Goal: Information Seeking & Learning: Learn about a topic

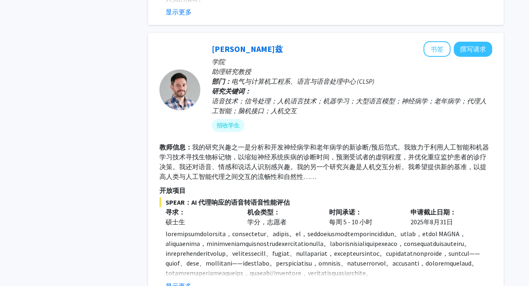
scroll to position [1307, 0]
click at [290, 118] on div "招收学生" at bounding box center [352, 126] width 284 height 16
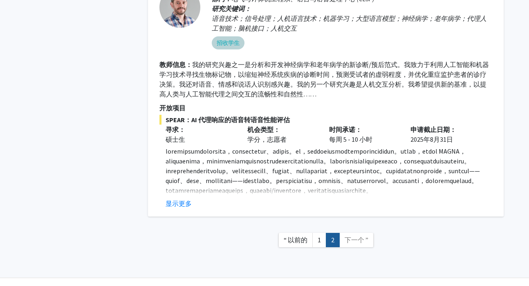
scroll to position [1391, 0]
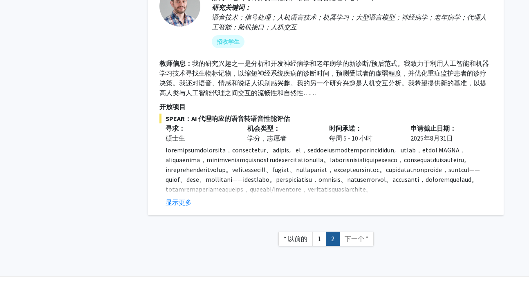
click at [358, 235] on font "下一个 ”" at bounding box center [357, 239] width 24 height 8
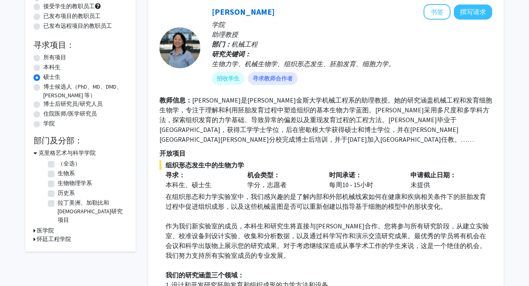
scroll to position [0, 0]
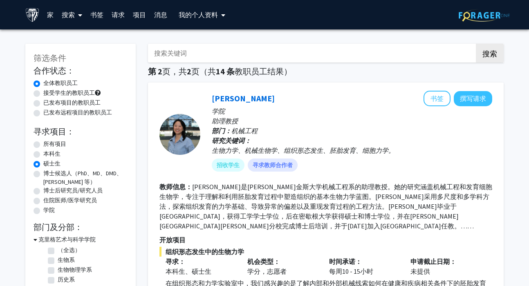
click at [43, 92] on label "接受学生的教职员工" at bounding box center [68, 93] width 51 height 9
click at [43, 92] on input "接受学生的教职员工" at bounding box center [45, 91] width 5 height 5
radio input "true"
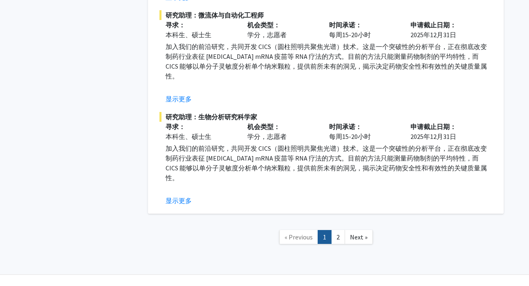
scroll to position [3620, 0]
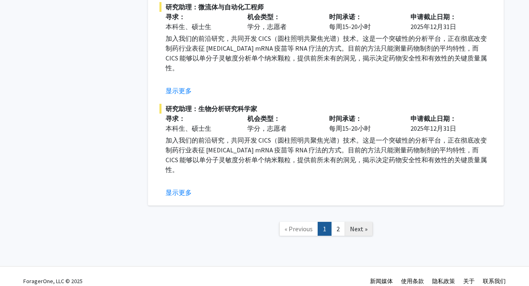
click at [354, 225] on span "Next »" at bounding box center [359, 229] width 18 height 8
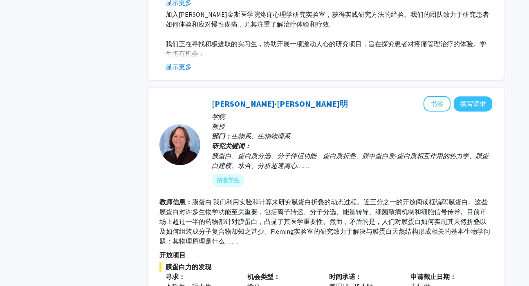
scroll to position [1028, 0]
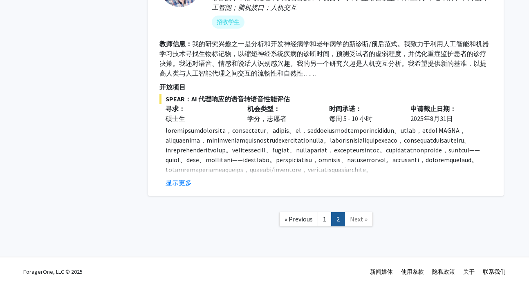
click at [355, 213] on link "Next »" at bounding box center [359, 219] width 28 height 14
click at [325, 215] on link "1" at bounding box center [325, 219] width 14 height 14
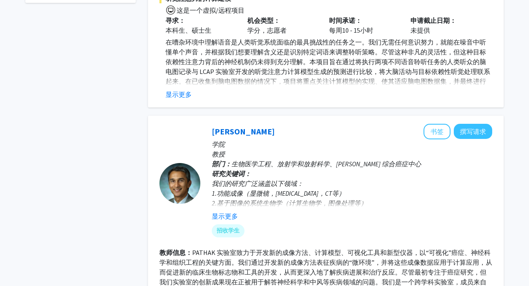
scroll to position [338, 0]
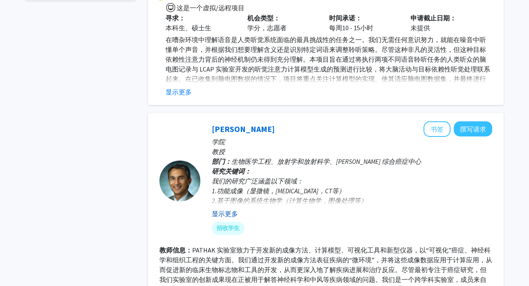
click at [233, 210] on font "显示更多" at bounding box center [225, 214] width 26 height 8
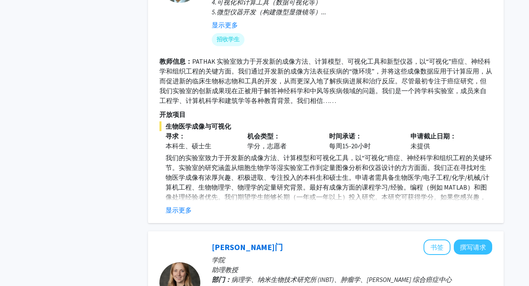
scroll to position [549, 0]
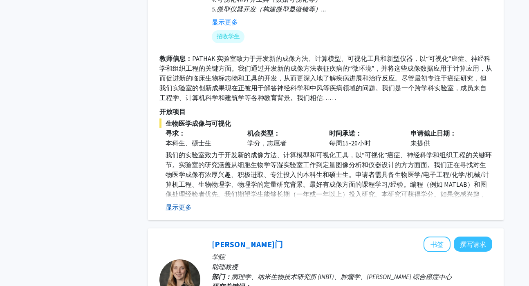
click at [182, 203] on font "显示更多" at bounding box center [179, 207] width 26 height 8
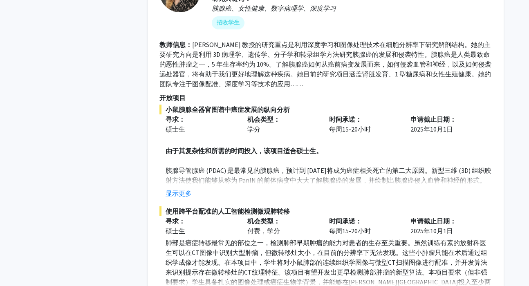
scroll to position [881, 0]
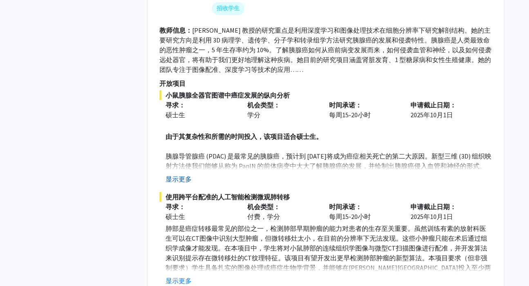
click at [188, 175] on font "显示更多" at bounding box center [179, 179] width 26 height 8
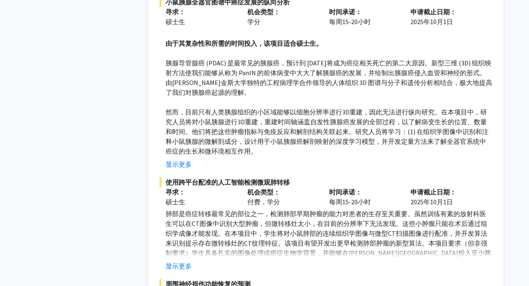
scroll to position [986, 0]
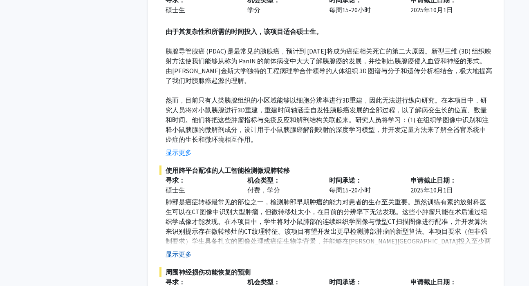
click at [170, 250] on font "显示更多" at bounding box center [179, 254] width 26 height 8
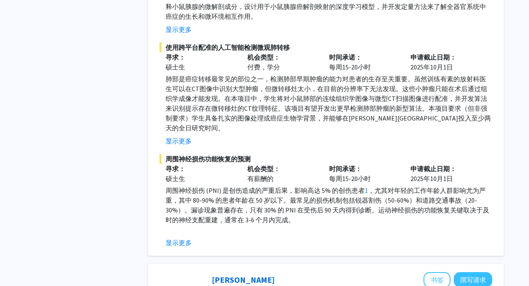
scroll to position [1121, 0]
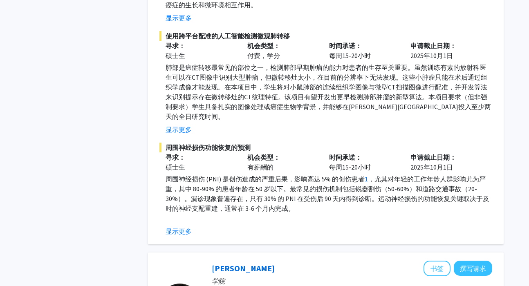
click at [193, 226] on div "显示更多" at bounding box center [329, 231] width 327 height 10
click at [188, 227] on font "显示更多" at bounding box center [179, 231] width 26 height 8
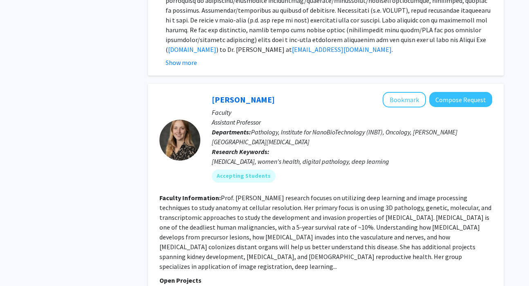
scroll to position [855, 0]
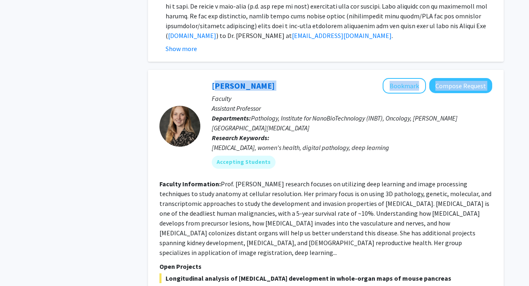
drag, startPoint x: 211, startPoint y: 66, endPoint x: 275, endPoint y: 69, distance: 64.7
click at [275, 78] on div "[PERSON_NAME] Bookmark Compose Request Faculty Assistant Professor Departments:…" at bounding box center [346, 126] width 292 height 97
copy div "[PERSON_NAME] Bookmark Compose Request"
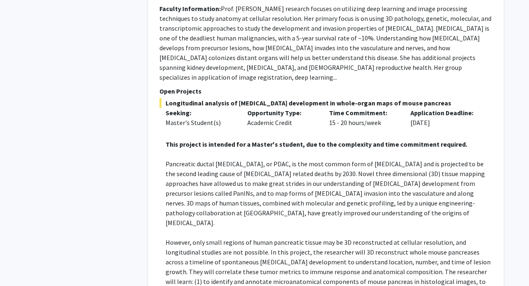
scroll to position [1084, 0]
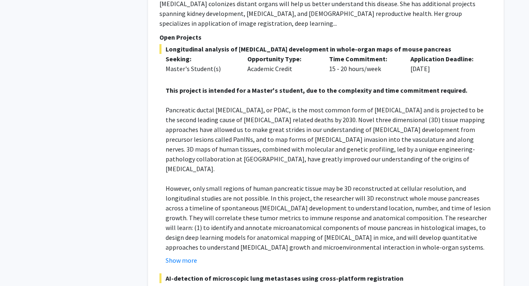
click at [364, 215] on fg-read-more "This project is intended for a Master's student, due to the complexity and time…" at bounding box center [325, 171] width 333 height 190
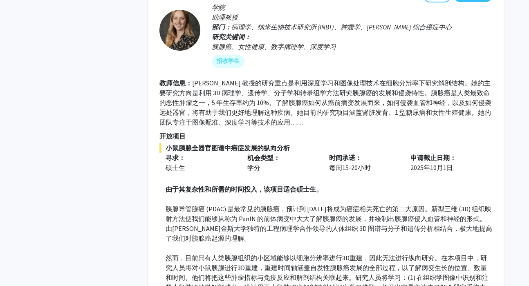
scroll to position [829, 0]
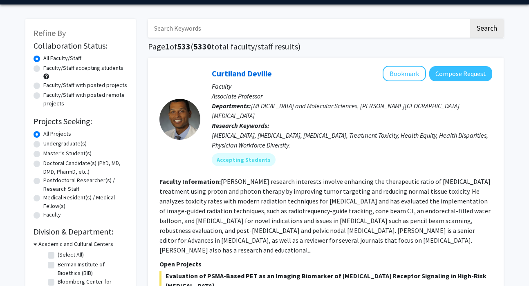
scroll to position [3, 0]
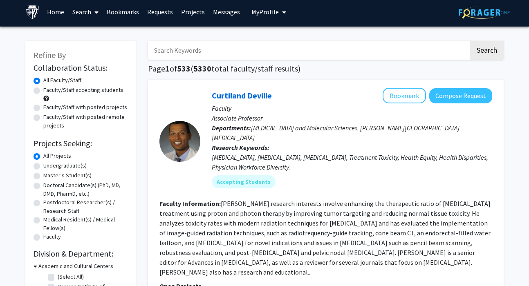
click at [353, 81] on div "Curtiland Deville Bookmark Compose Request Faculty Associate Professor Departme…" at bounding box center [326, 257] width 356 height 355
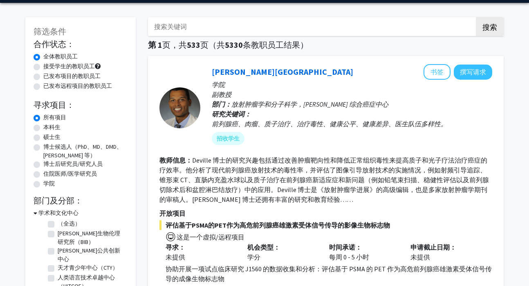
scroll to position [29, 0]
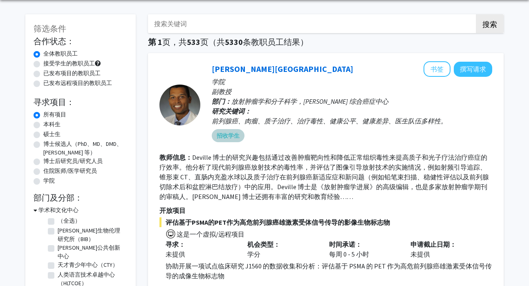
click at [325, 139] on div "招收学生" at bounding box center [352, 136] width 284 height 16
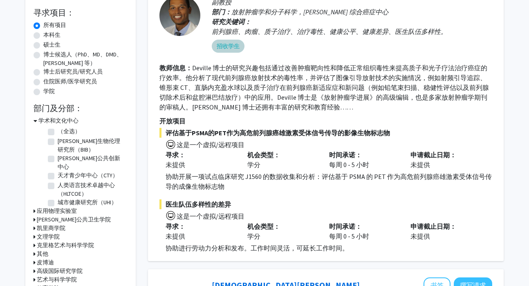
scroll to position [126, 0]
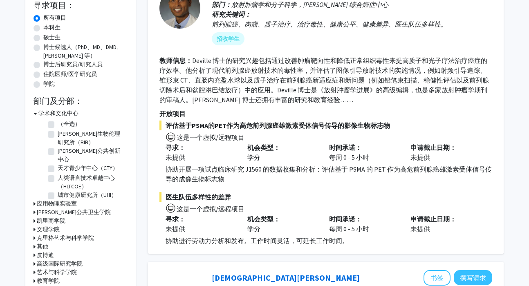
click at [60, 114] on font "学术和文化中心" at bounding box center [58, 113] width 40 height 7
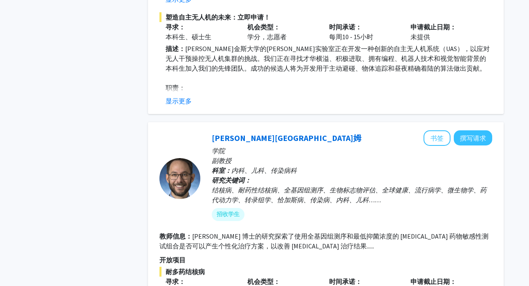
scroll to position [642, 0]
click at [226, 215] on font "招收学生" at bounding box center [228, 213] width 23 height 7
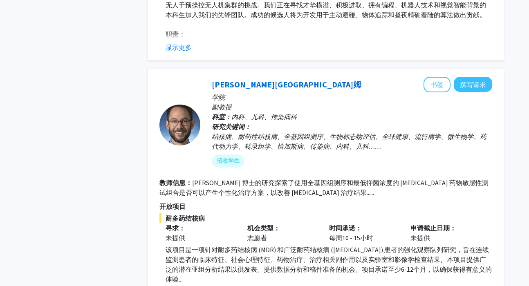
click at [279, 208] on p "开放项目" at bounding box center [325, 206] width 333 height 10
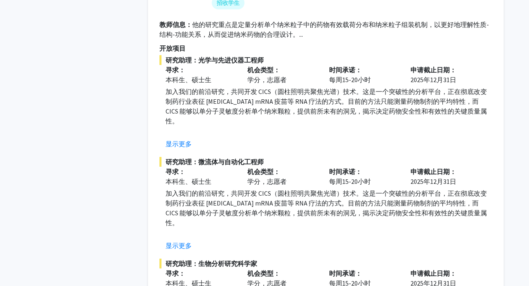
scroll to position [1270, 0]
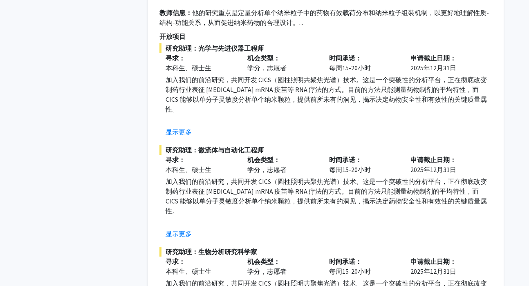
click at [184, 230] on fg-project-list "研究助理：光学与先进仪器工程师 寻求： 本科生、硕士生 机会类型： 学分，志愿者 时间承诺： 每周15-20小时 申请截止日期： 2025年12月31日 加入…" at bounding box center [325, 191] width 333 height 297
click at [184, 230] on font "显示更多" at bounding box center [179, 234] width 26 height 8
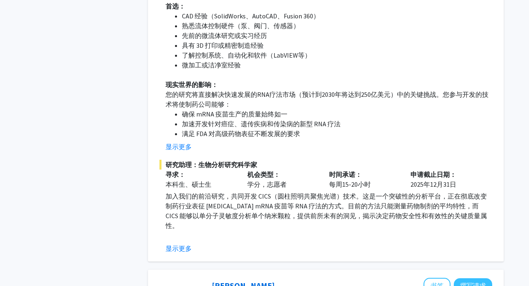
scroll to position [1622, 0]
click at [190, 244] on button "显示更多" at bounding box center [179, 249] width 26 height 10
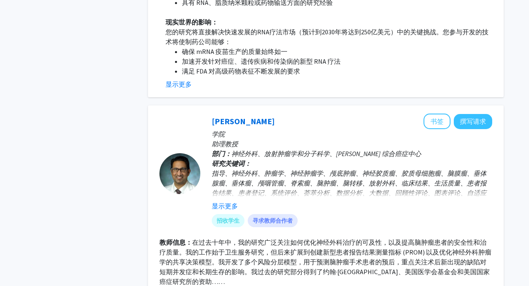
scroll to position [2061, 0]
click at [234, 202] on font "显示更多" at bounding box center [225, 206] width 26 height 8
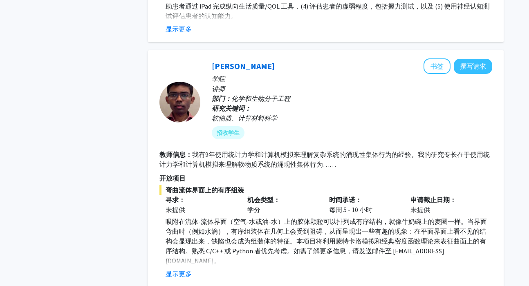
scroll to position [2537, 0]
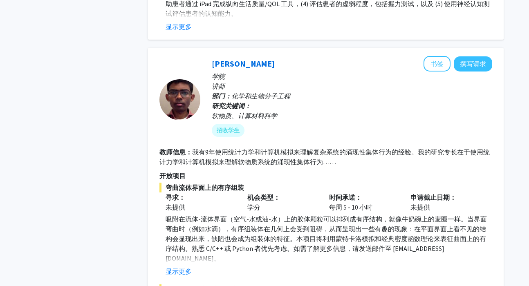
click at [191, 214] on fg-read-more "吸附在流体-流体界面（空气-水或油-水）上的胶体颗粒可以排列成有序结构，就像牛奶碗上的麦圈一样。当界面弯曲时（例如水滴），有序组装体在几何上会受到阻碍，从而呈…" at bounding box center [325, 245] width 333 height 62
click at [191, 267] on font "显示更多" at bounding box center [179, 271] width 26 height 8
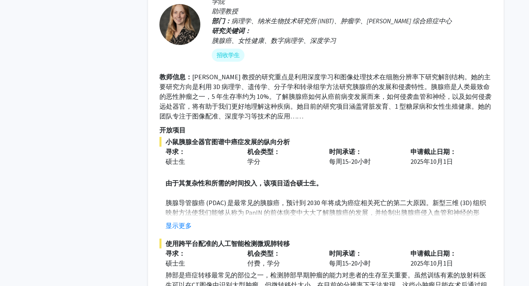
scroll to position [3327, 0]
click at [183, 184] on fg-project-list "小鼠胰腺全器官图谱中癌症发展的纵向分析 寻求： 硕士生 机会类型： 学分 时间承诺： 每周15-20小时 申请截止日期： 2025年10月1日 由于其复杂性和…" at bounding box center [325, 285] width 333 height 297
click at [183, 182] on fg-project-list "小鼠胰腺全器官图谱中癌症发展的纵向分析 寻求： 硕士生 机会类型： 学分 时间承诺： 每周15-20小时 申请截止日期： 2025年10月1日 由于其复杂性和…" at bounding box center [325, 285] width 333 height 297
click at [185, 221] on font "显示更多" at bounding box center [179, 225] width 26 height 8
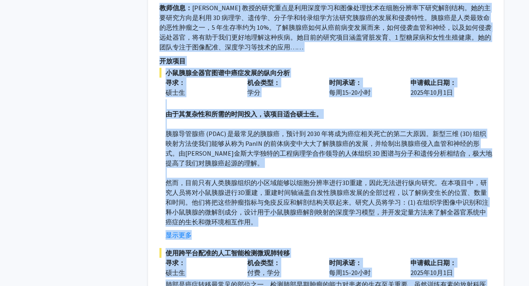
scroll to position [3396, 0]
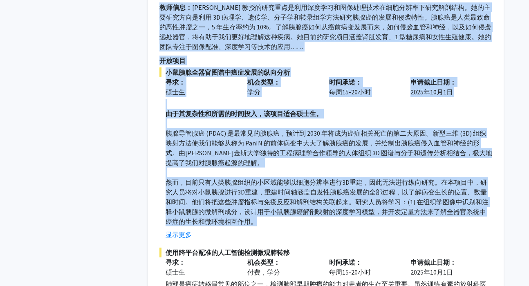
drag, startPoint x: 201, startPoint y: 33, endPoint x: 315, endPoint y: 178, distance: 184.9
click at [315, 178] on fg-search-faculty "阿什利·基门 书签 撰写请求 学院 助理教授 部门： 病理学、纳米生物技术研究所 (INBT)、肿瘤学、Sidney Kimmel 综合癌症中心 研究关键词：…" at bounding box center [325, 177] width 333 height 532
click at [176, 231] on font "显示更多" at bounding box center [179, 235] width 26 height 8
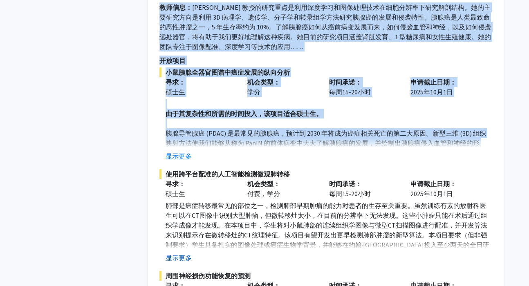
click at [184, 253] on button "显示更多" at bounding box center [179, 258] width 26 height 10
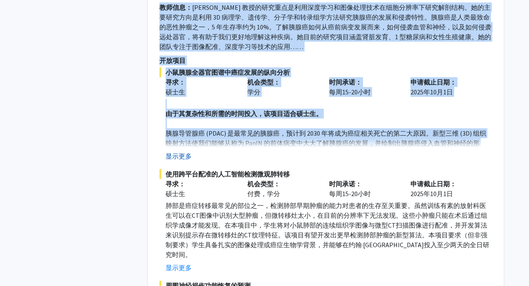
click at [178, 152] on font "显示更多" at bounding box center [179, 156] width 26 height 8
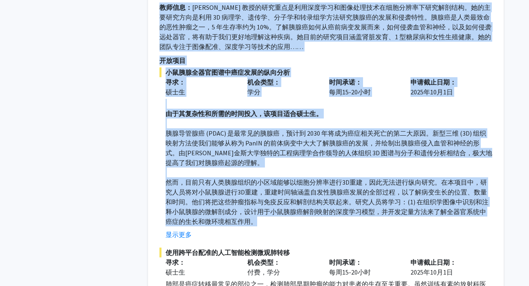
copy fg-search-faculty "阿什利·基门 书签 撰写请求 学院 助理教授 部门： 病理学、纳米生物技术研究所 (INBT)、肿瘤学、Sidney Kimmel 综合癌症中心 研究关键词：…"
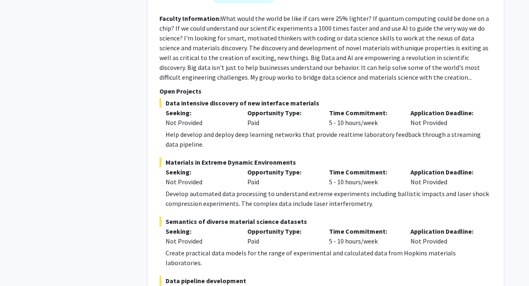
click at [355, 157] on span "Materials in Extreme Dynamic Environments" at bounding box center [325, 162] width 333 height 10
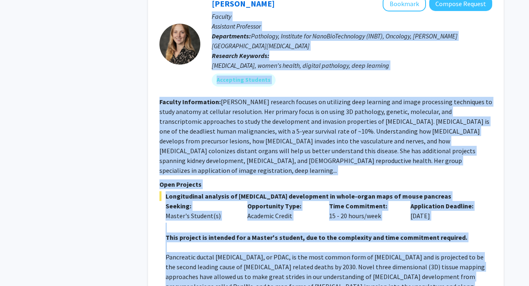
scroll to position [3787, 0]
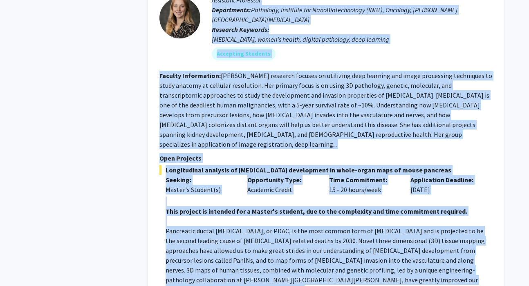
drag, startPoint x: 210, startPoint y: 9, endPoint x: 395, endPoint y: 248, distance: 302.2
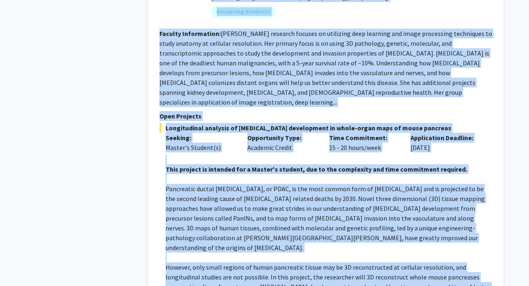
scroll to position [3840, 0]
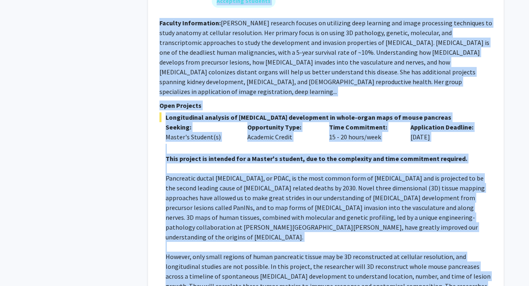
copy fg-search-faculty "Faculty Assistant Professor Departments: Pathology, Institute for NanoBioTechno…"
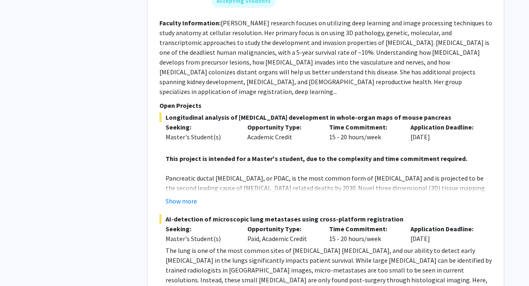
click at [190, 112] on fg-project-list "Longitudinal analysis of cancer development in whole-organ maps of mouse pancre…" at bounding box center [325, 280] width 333 height 336
click at [191, 196] on button "Show more" at bounding box center [181, 201] width 31 height 10
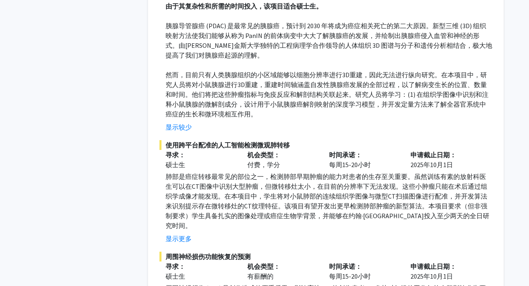
click at [302, 172] on font "肺部是癌症转移最常见的部位之一，检测肺部早期肿瘤的能力对患者的生存至关重要。虽然训练有素的放射科医生可以在CT图像中识别大型肿瘤，但微转移灶太小，在目前的分辨…" at bounding box center [328, 200] width 324 height 57
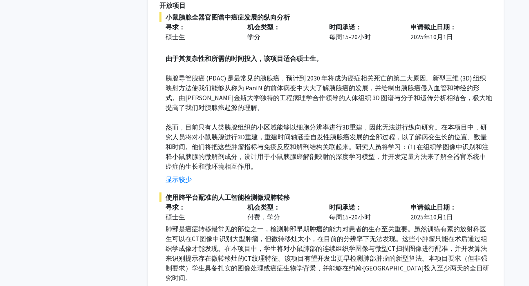
scroll to position [3450, 0]
click at [187, 286] on font "显示更多" at bounding box center [179, 291] width 26 height 8
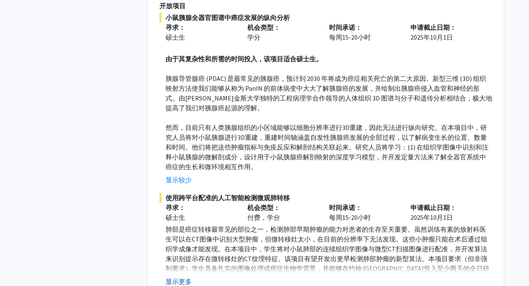
click at [184, 278] on font "显示更多" at bounding box center [179, 282] width 26 height 8
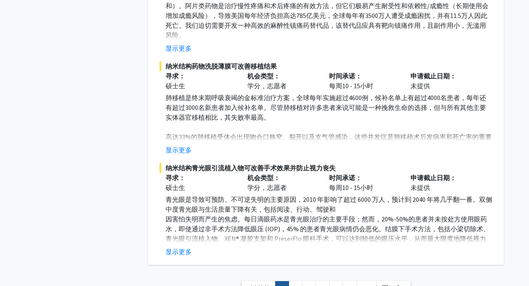
scroll to position [4439, 0]
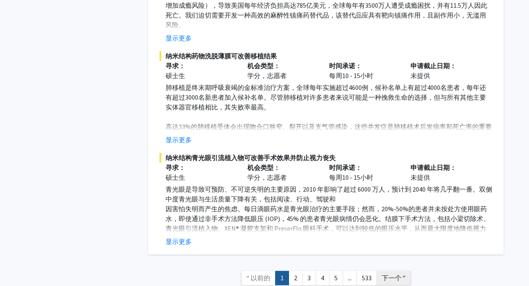
click at [385, 274] on font "下一个 ”" at bounding box center [394, 278] width 24 height 8
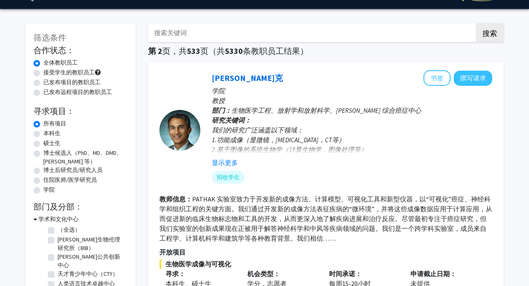
scroll to position [24, 0]
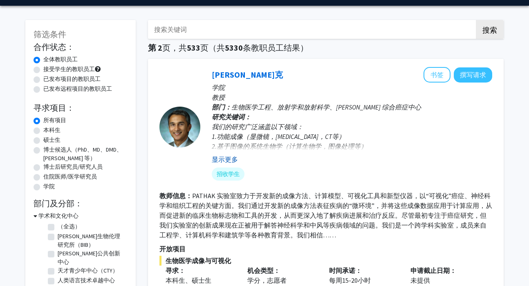
click at [233, 161] on font "显示更多" at bounding box center [225, 159] width 26 height 8
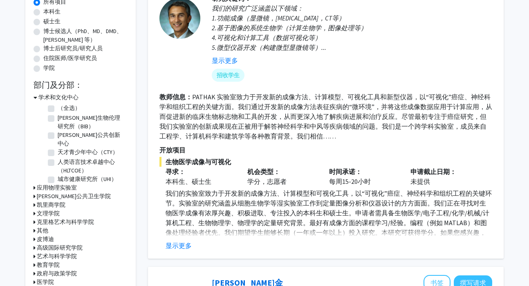
scroll to position [143, 0]
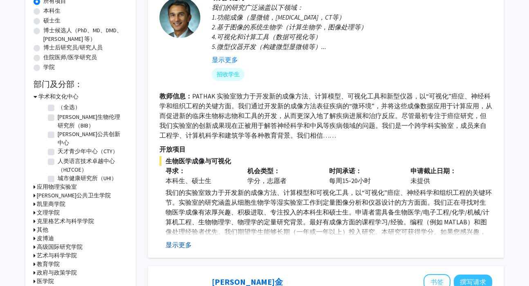
click at [190, 242] on font "显示更多" at bounding box center [179, 245] width 26 height 8
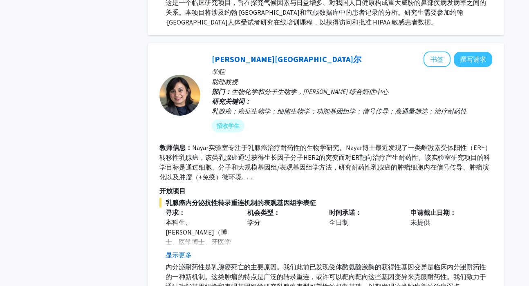
scroll to position [1268, 0]
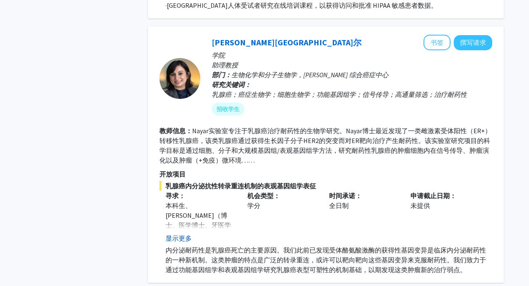
click at [187, 234] on font "显示更多" at bounding box center [179, 238] width 26 height 8
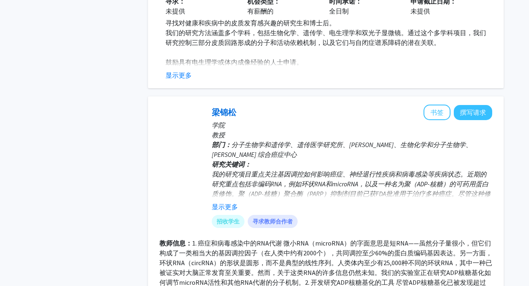
scroll to position [2127, 0]
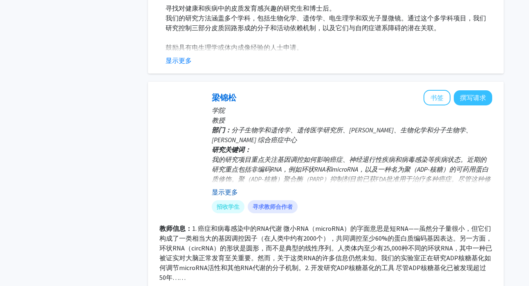
click at [228, 188] on font "显示更多" at bounding box center [225, 192] width 26 height 8
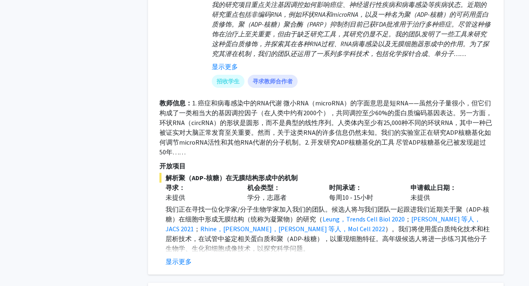
scroll to position [2292, 0]
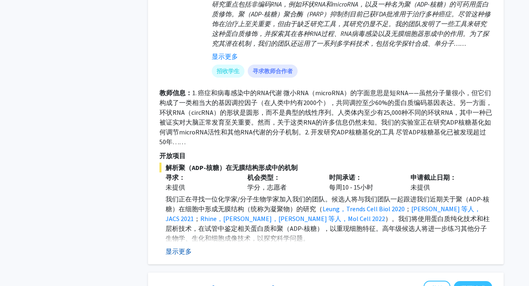
click at [181, 247] on font "显示更多" at bounding box center [179, 251] width 26 height 8
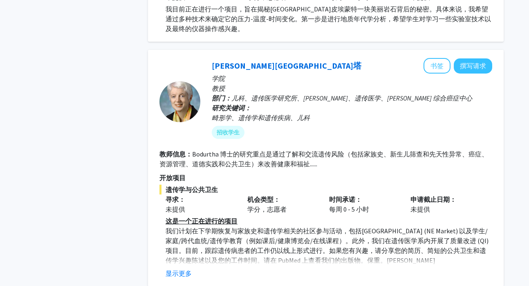
scroll to position [2848, 0]
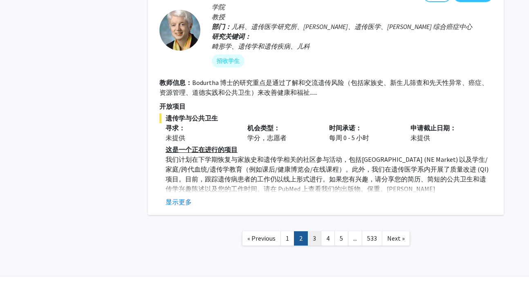
click at [315, 231] on link "3" at bounding box center [314, 238] width 14 height 14
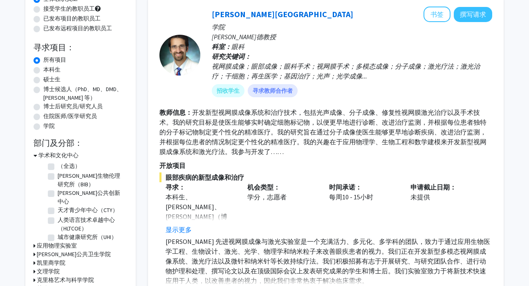
scroll to position [95, 0]
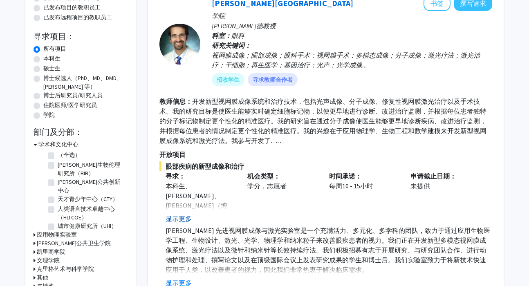
click at [188, 221] on font "显示更多" at bounding box center [179, 219] width 26 height 8
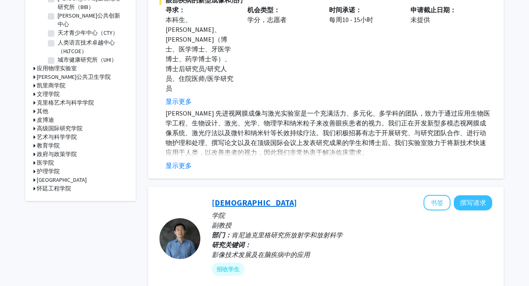
scroll to position [260, 0]
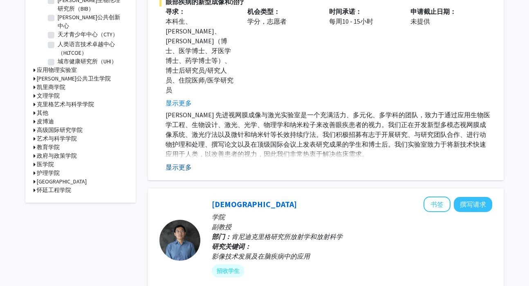
click at [178, 162] on button "显示更多" at bounding box center [179, 167] width 26 height 10
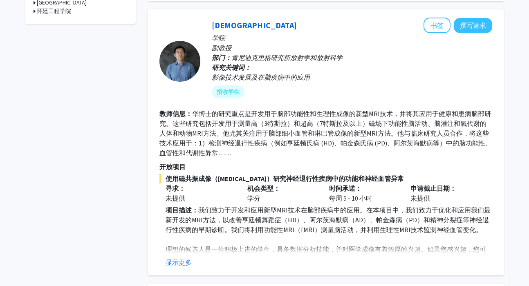
scroll to position [441, 0]
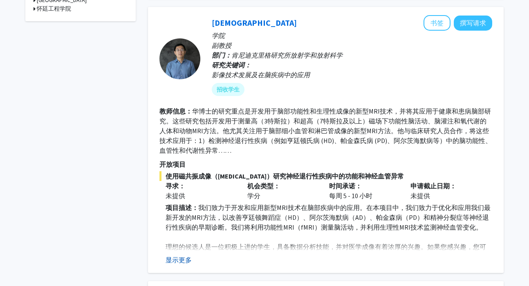
click at [188, 256] on font "显示更多" at bounding box center [179, 260] width 26 height 8
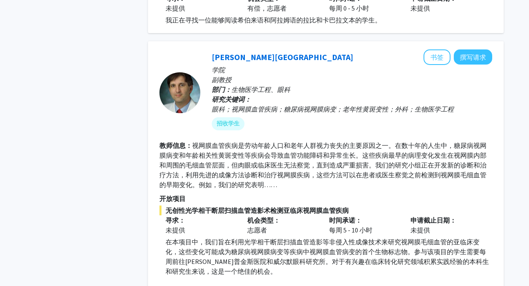
scroll to position [2227, 0]
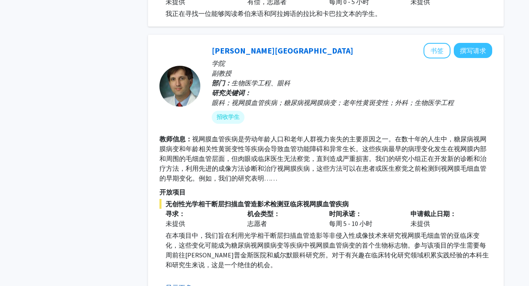
click at [182, 283] on button "显示更多" at bounding box center [179, 288] width 26 height 10
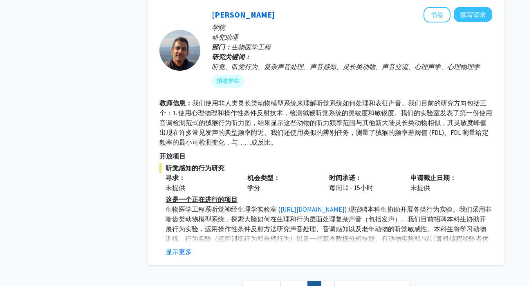
scroll to position [2803, 0]
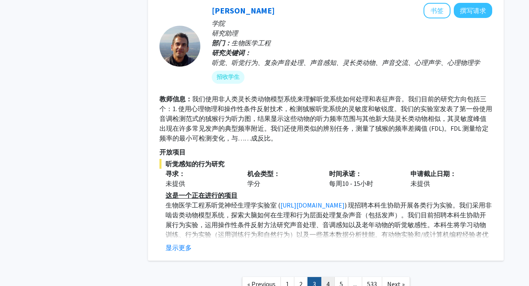
click at [331, 277] on link "4" at bounding box center [328, 284] width 14 height 14
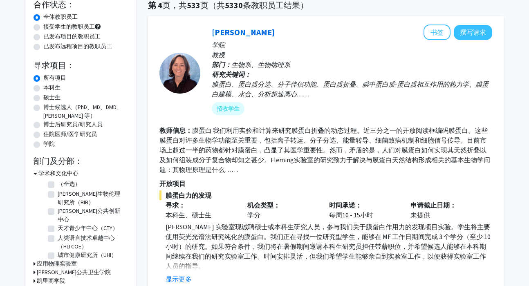
scroll to position [102, 0]
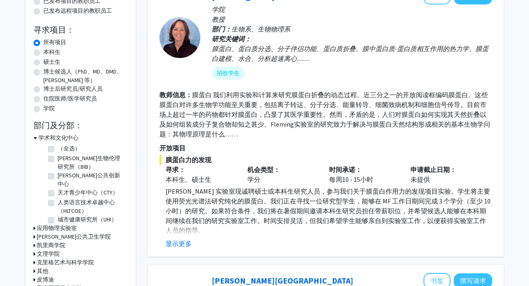
click at [184, 251] on div "凯伦·弗莱明 书签 撰写请求 学院 教授 部门： 生物系、生物物理系 研究关键词： 膜蛋白、蛋白质分选、分子伴侣功能、蛋白质折叠、膜中蛋白质-蛋白质相互作用的…" at bounding box center [326, 119] width 356 height 276
click at [184, 248] on div "凯伦·弗莱明 书签 撰写请求 学院 教授 部门： 生物系、生物物理系 研究关键词： 膜蛋白、蛋白质分选、分子伴侣功能、蛋白质折叠、膜中蛋白质-蛋白质相互作用的…" at bounding box center [326, 119] width 356 height 276
click at [184, 244] on font "显示更多" at bounding box center [179, 244] width 26 height 8
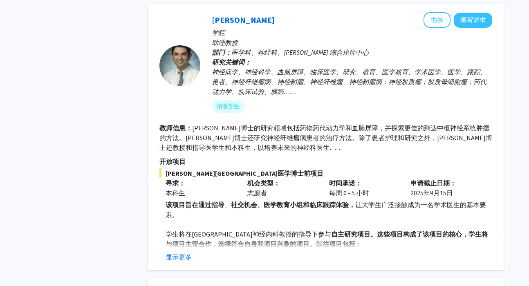
scroll to position [967, 0]
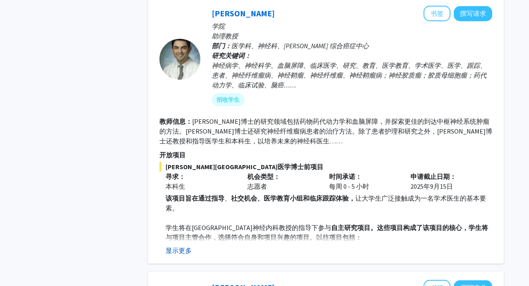
click at [189, 246] on font "显示更多" at bounding box center [179, 250] width 26 height 8
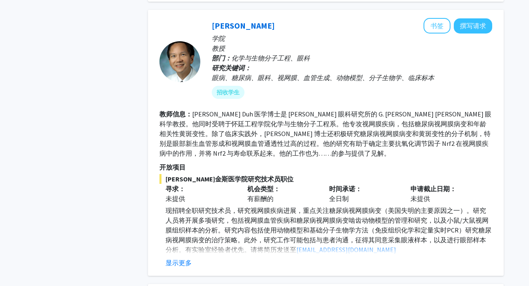
scroll to position [1513, 0]
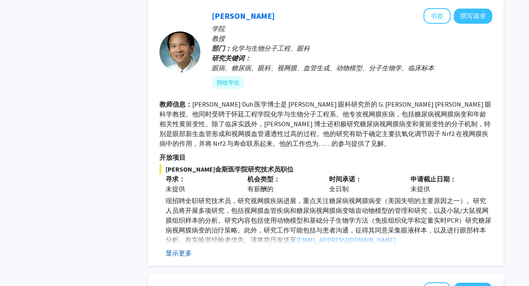
click at [180, 254] on font "显示更多" at bounding box center [179, 253] width 26 height 8
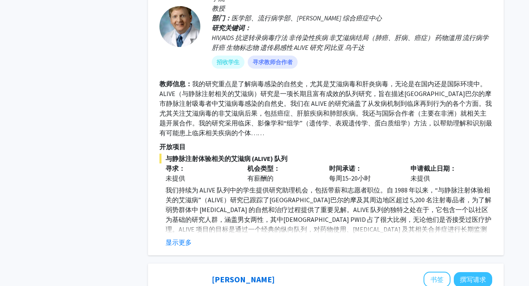
scroll to position [1832, 0]
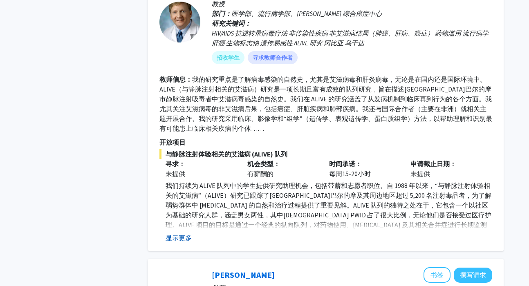
click at [184, 236] on font "显示更多" at bounding box center [179, 238] width 26 height 8
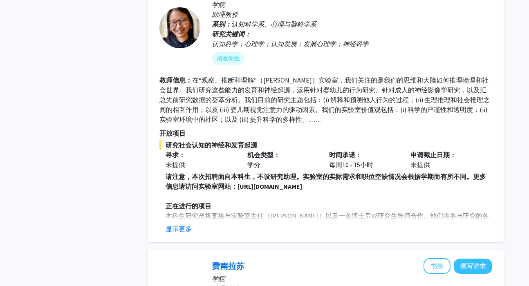
scroll to position [2145, 0]
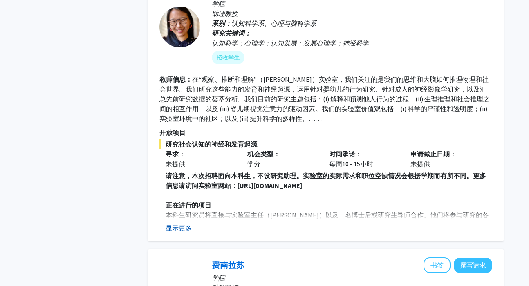
click at [191, 229] on font "显示更多" at bounding box center [179, 228] width 26 height 8
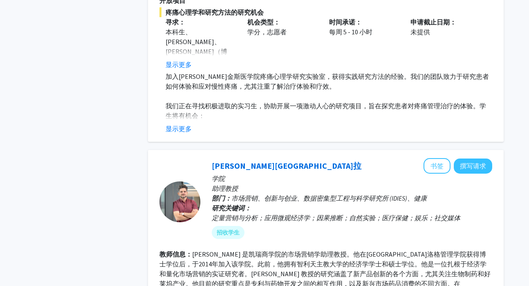
scroll to position [2757, 0]
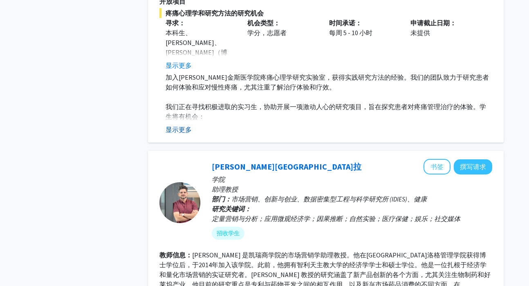
click at [191, 128] on font "显示更多" at bounding box center [179, 129] width 26 height 8
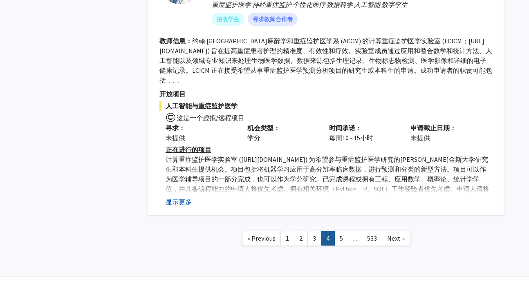
scroll to position [3369, 0]
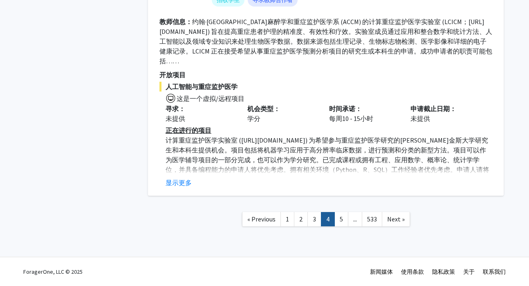
click at [184, 188] on div "罗伯特·史蒂文斯 书签 撰写请求 学院 副教授 部门： 麻醉学和重症监护医学、生物医学工程、神经病学、神经外科、放射学和放射科学、细胞工程研究所、数据密集型工…" at bounding box center [326, 52] width 356 height 288
click at [184, 186] on font "显示更多" at bounding box center [179, 183] width 26 height 8
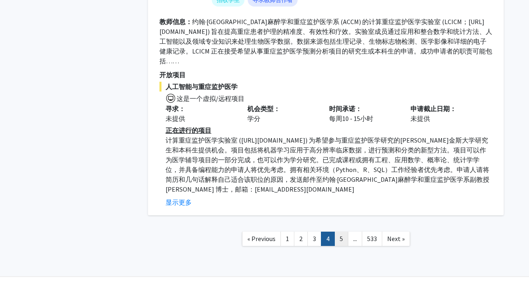
click at [342, 234] on link "5" at bounding box center [341, 239] width 14 height 14
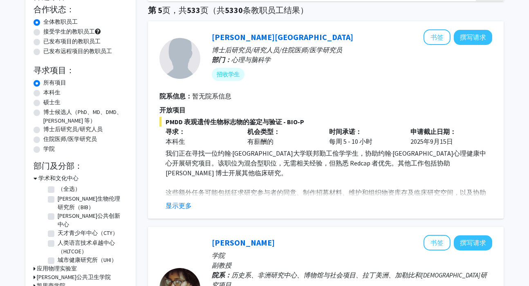
scroll to position [80, 0]
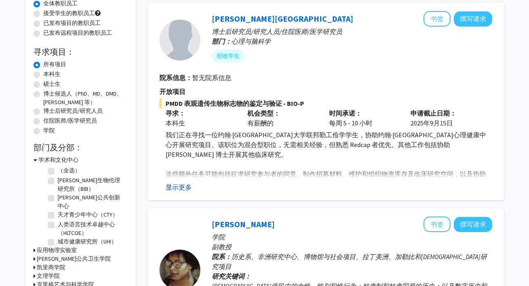
click at [188, 182] on button "显示更多" at bounding box center [179, 187] width 26 height 10
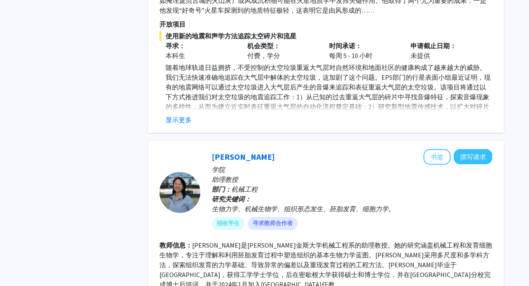
scroll to position [1127, 0]
